Goal: Task Accomplishment & Management: Use online tool/utility

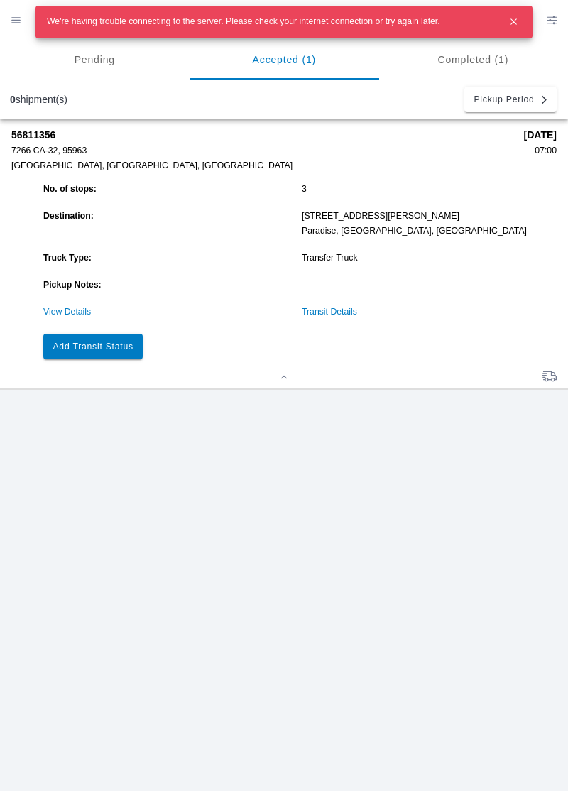
click at [509, 23] on icon "button" at bounding box center [514, 22] width 12 height 12
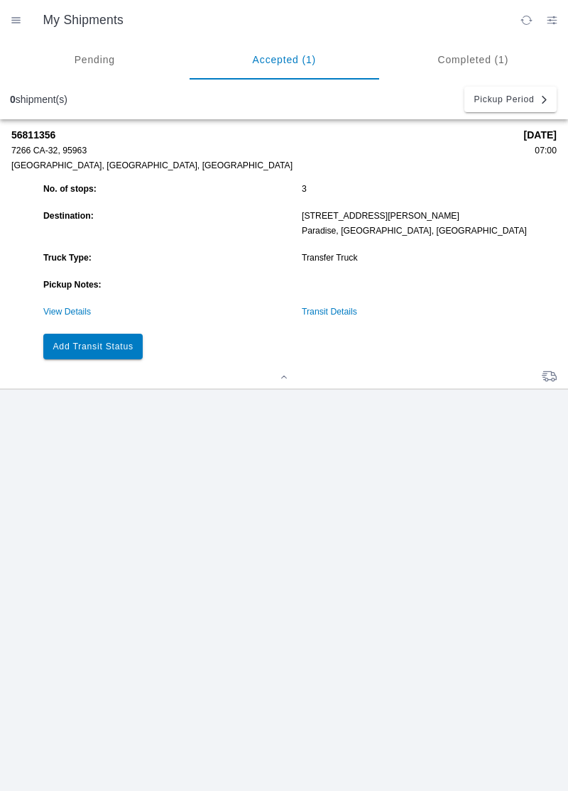
click at [102, 352] on button "Add Transit Status" at bounding box center [92, 347] width 99 height 26
click at [65, 308] on link "View Details" at bounding box center [67, 312] width 48 height 10
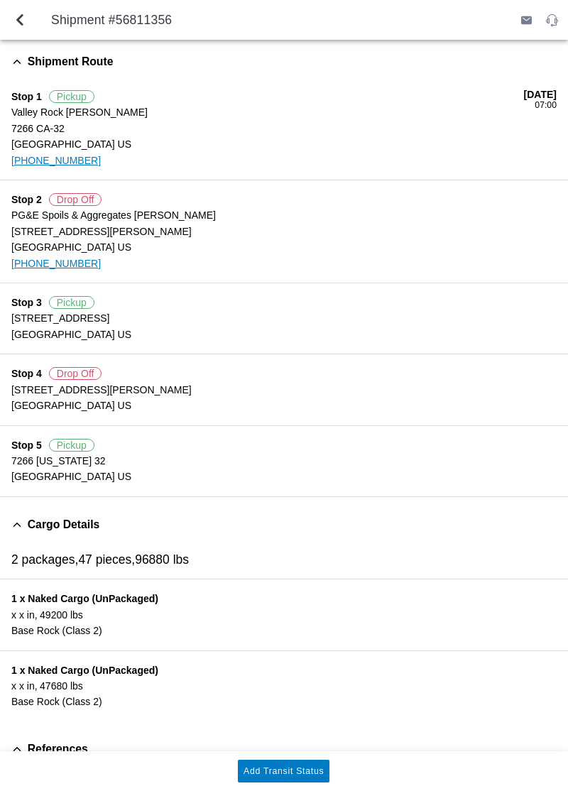
click at [0, 0] on slot "Add Transit Status" at bounding box center [0, 0] width 0 height 0
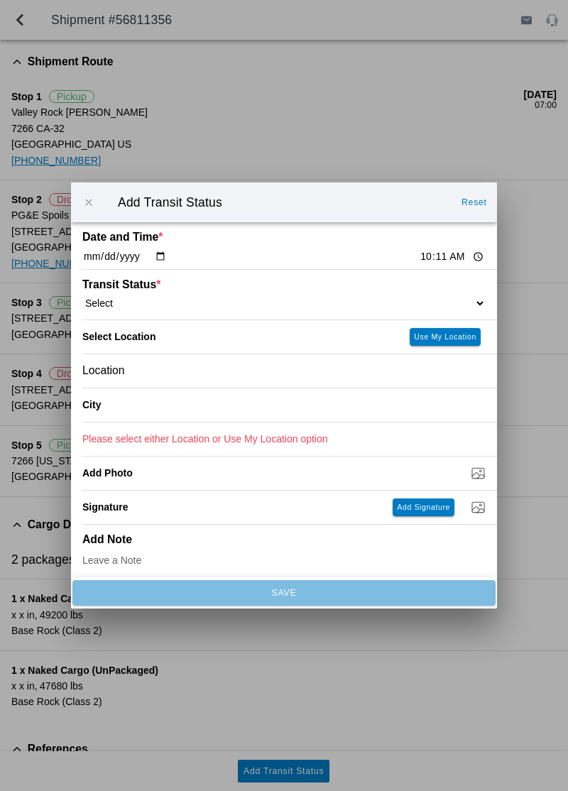
click at [178, 288] on ion-label "Transit Status *" at bounding box center [233, 284] width 303 height 13
click at [164, 300] on select "Select Arrive at Drop Off Arrive at Pickup Break Start Break Stop Depart Drop O…" at bounding box center [284, 303] width 404 height 13
select select "ARVPULOC"
click at [0, 0] on slot "Use My Location" at bounding box center [0, 0] width 0 height 0
type input "Paradise"
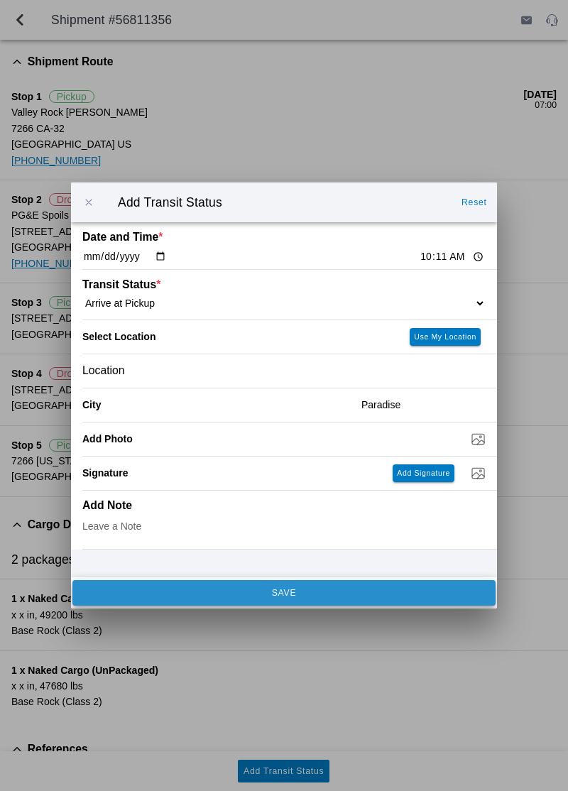
click at [372, 600] on button "SAVE" at bounding box center [283, 593] width 423 height 26
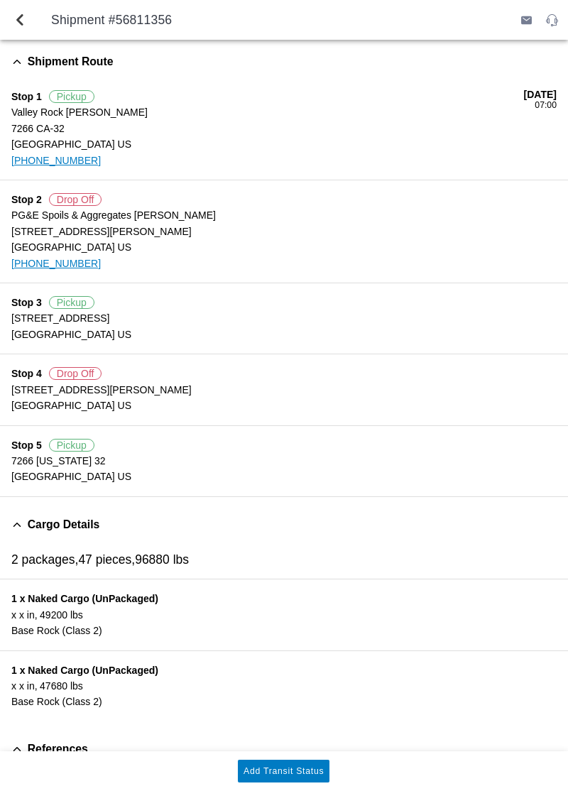
click at [296, 766] on button "Add Transit Status" at bounding box center [284, 771] width 92 height 23
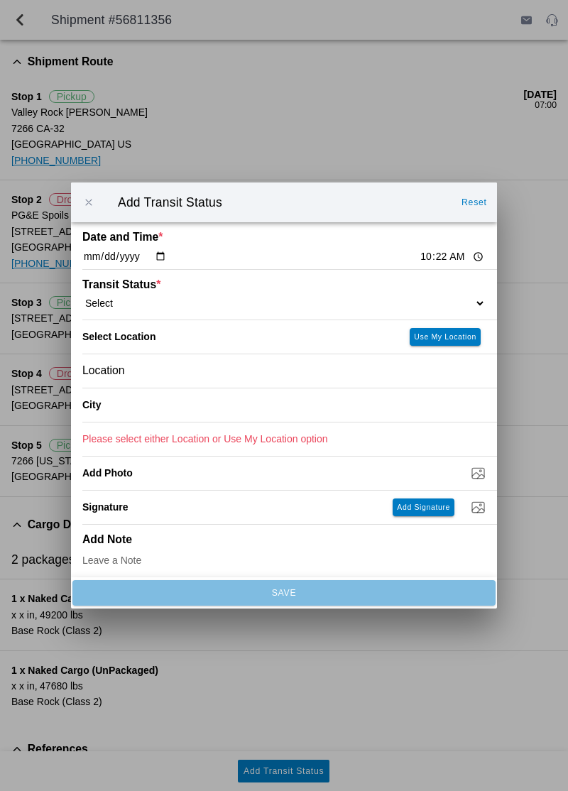
click at [393, 305] on select "Select Arrive at Drop Off Arrive at Pickup Break Start Break Stop Depart Drop O…" at bounding box center [284, 303] width 404 height 13
select select "DPTDLVLOC"
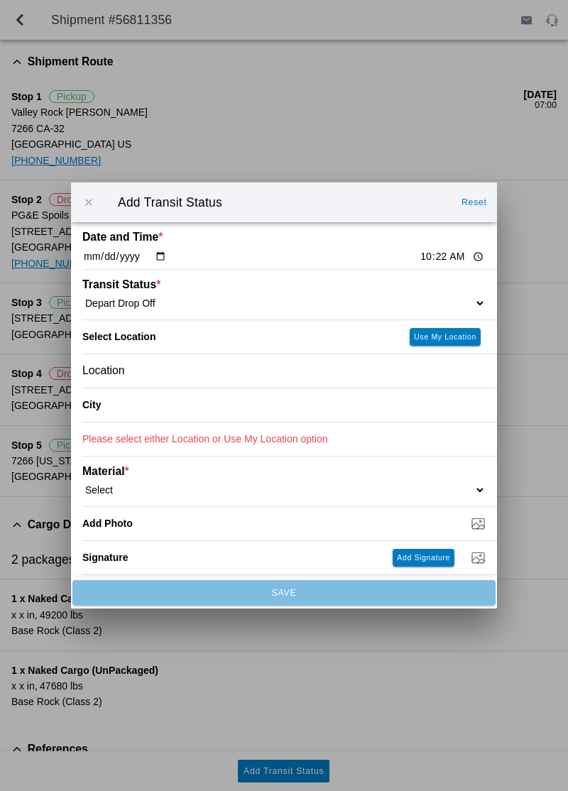
click at [431, 341] on button "Use My Location" at bounding box center [445, 337] width 71 height 18
type input "Paradise"
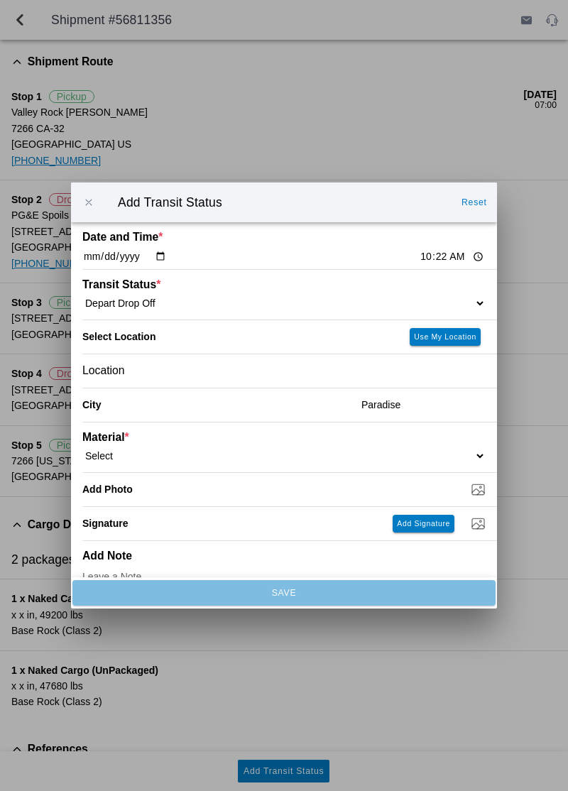
click at [398, 450] on select "Select 1" x 3" Rock 1" x 4" Rock 2" x 4" Rock Asphalt Cold Patch Backfill Spec …" at bounding box center [284, 456] width 404 height 13
select select "708651"
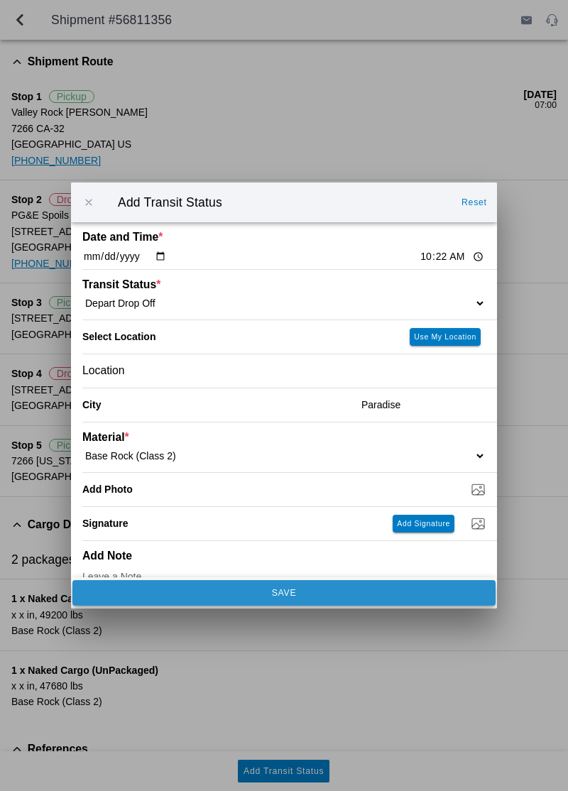
click at [313, 594] on span "SAVE" at bounding box center [284, 593] width 404 height 9
